Goal: Information Seeking & Learning: Check status

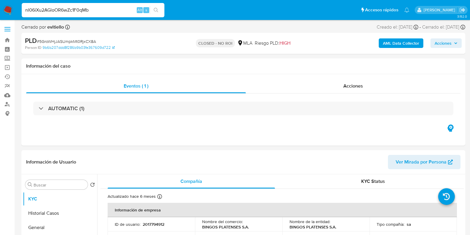
select select "10"
type input "nl06iXu2AGloOR6wZc1F0qMb"
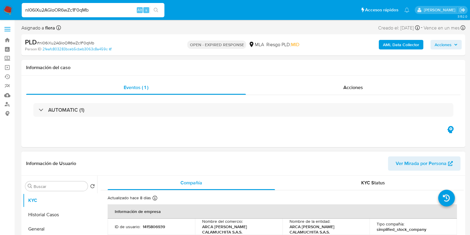
select select "10"
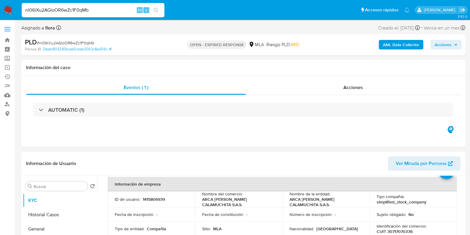
scroll to position [37, 0]
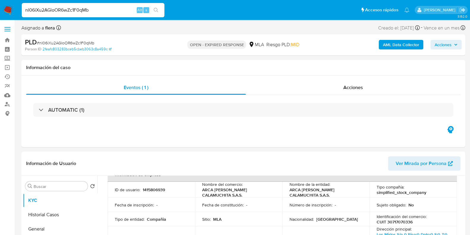
click at [68, 7] on input "nl06iXu2AGloOR6wZc1F0qMb" at bounding box center [93, 10] width 143 height 8
paste input "VrjeZa7T7TELRhPPiXz1XyYR"
type input "VrjeZa7T7TELRhPPiXz1XyYR"
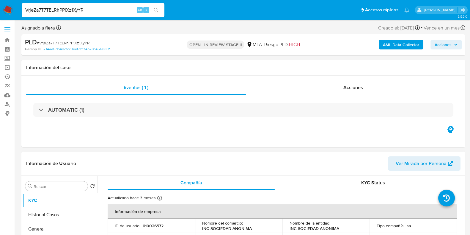
click at [154, 225] on p "610026572" at bounding box center [153, 225] width 21 height 5
copy p "610026572"
select select "10"
click at [56, 10] on input "VrjeZa7T7TELRhPPiXz1XyYR" at bounding box center [93, 10] width 143 height 8
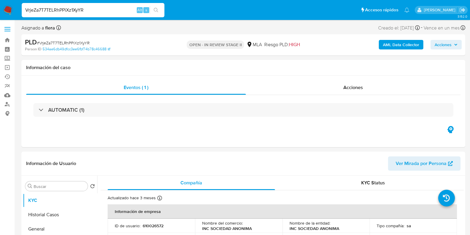
click at [56, 10] on input "VrjeZa7T7TELRhPPiXz1XyYR" at bounding box center [93, 10] width 143 height 8
paste input "zUTXRIAW85qwLzOgmLkpHfnU"
type input "zUTXRIAW85qwLzOgmLkpHfnU"
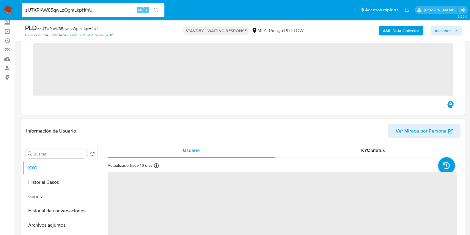
scroll to position [37, 0]
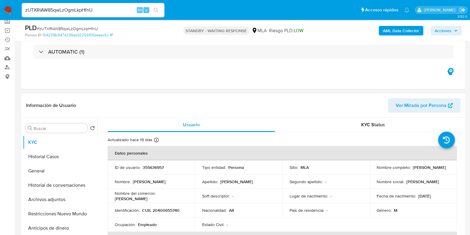
select select "10"
click at [70, 10] on input "zUTXRIAW85qwLzOgmLkpHfnU" at bounding box center [93, 10] width 143 height 8
paste input "2BNTHtxDCVUrH27uf77PbCFi"
type input "2BNTHtxDCVUrH27uf77PbCFi"
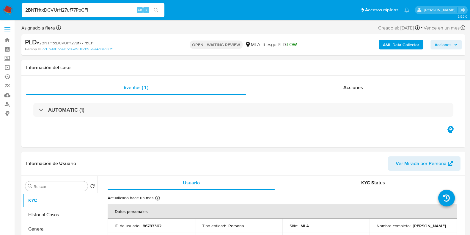
select select "10"
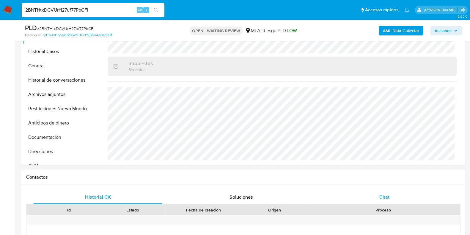
scroll to position [186, 0]
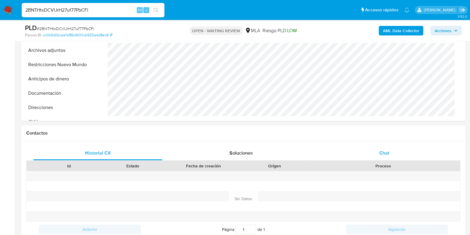
click at [385, 151] on span "Chat" at bounding box center [385, 152] width 10 height 7
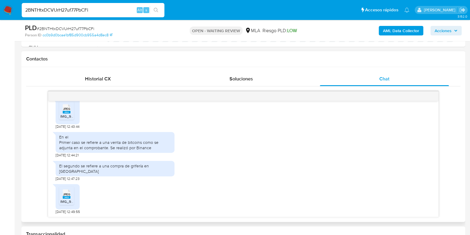
scroll to position [297, 0]
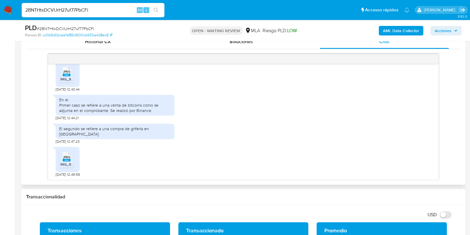
click at [65, 77] on icon "JPEG" at bounding box center [67, 71] width 8 height 10
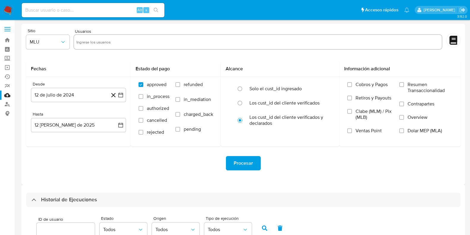
select select "10"
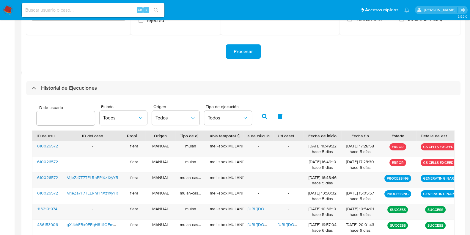
click at [54, 121] on input "number" at bounding box center [66, 118] width 58 height 8
type input "610026572"
click at [263, 118] on icon "button" at bounding box center [264, 116] width 5 height 5
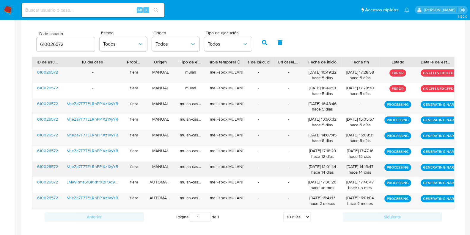
scroll to position [186, 0]
